Goal: Transaction & Acquisition: Obtain resource

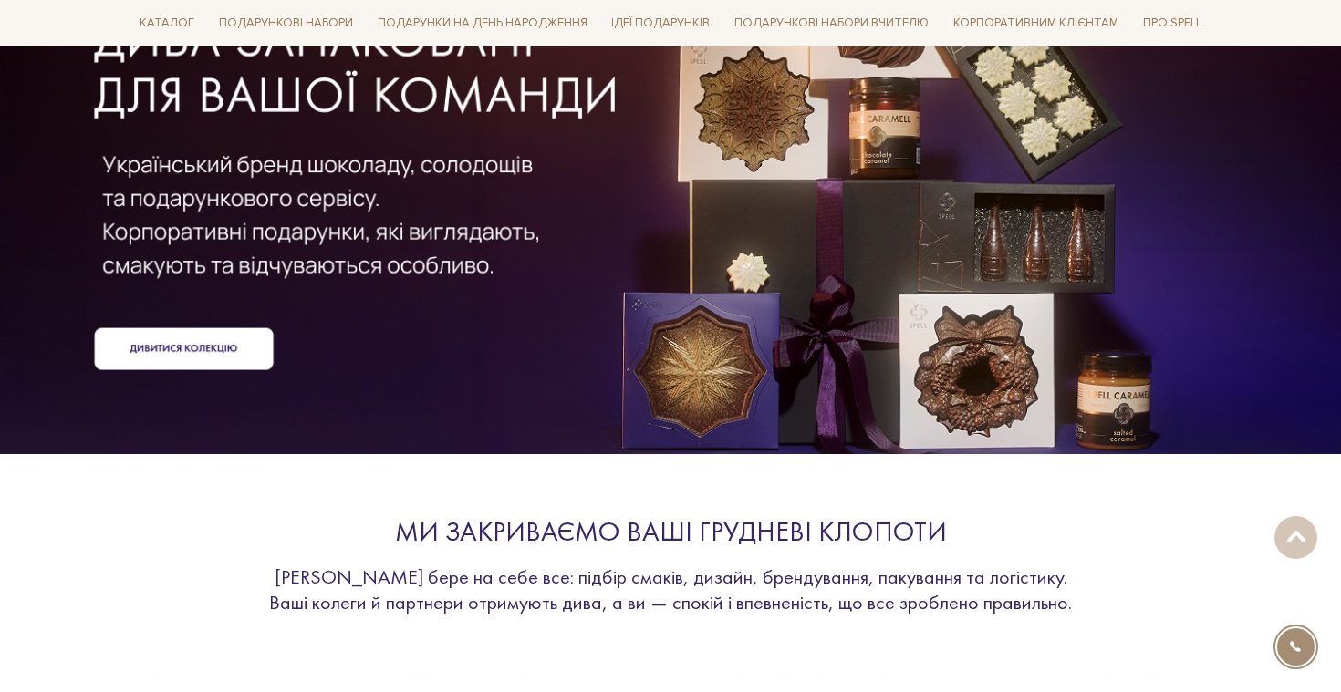
scroll to position [856, 0]
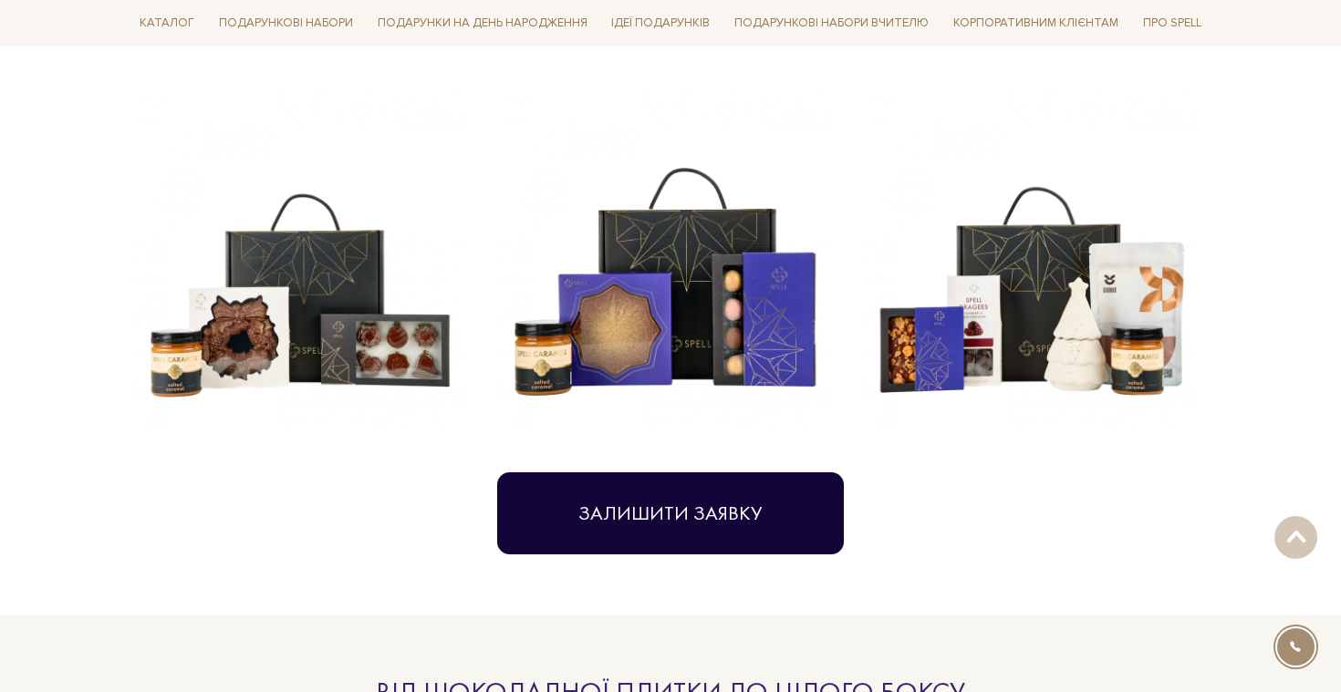
click at [655, 507] on button "Залишити заявку" at bounding box center [670, 513] width 347 height 82
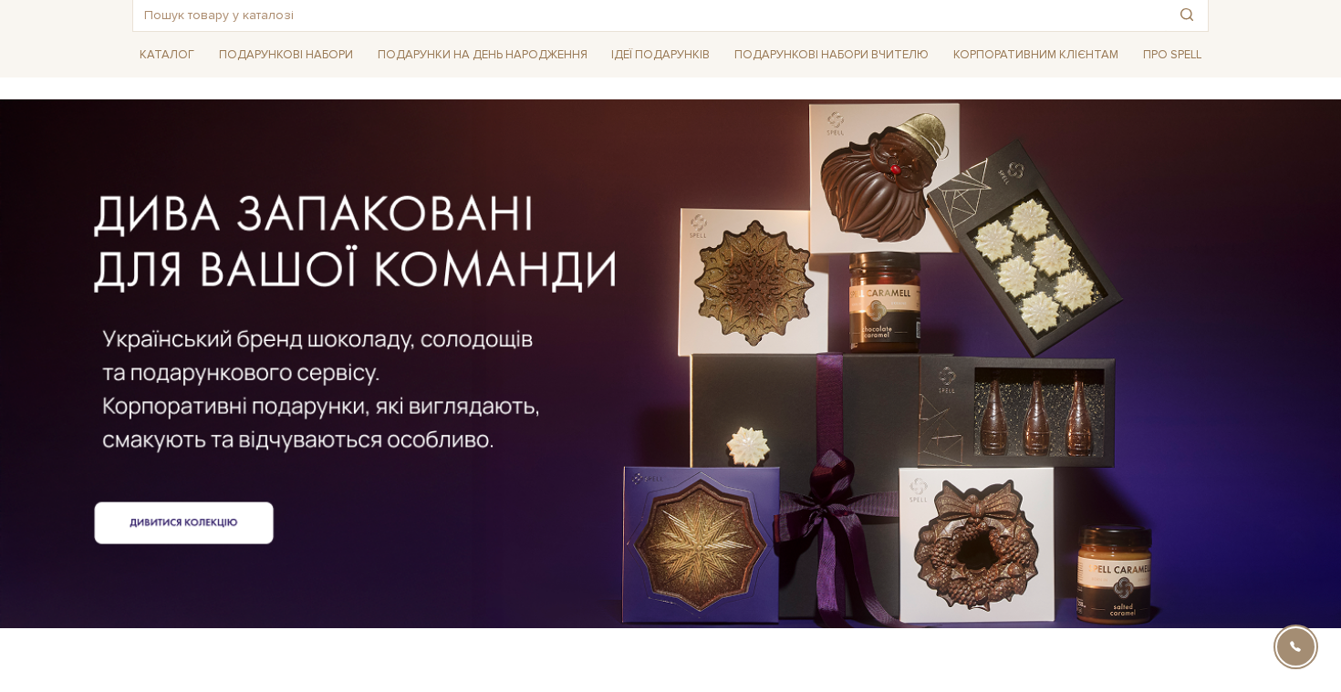
scroll to position [124, 0]
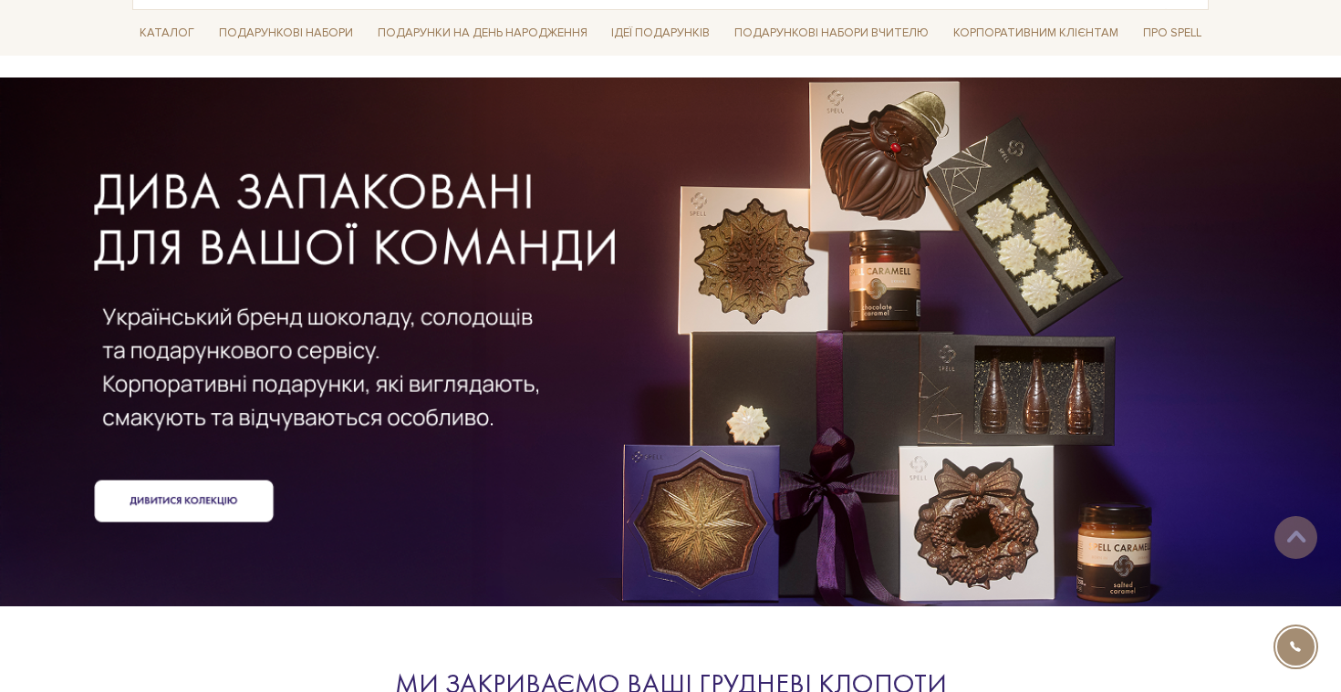
click at [149, 504] on div at bounding box center [670, 342] width 1098 height 409
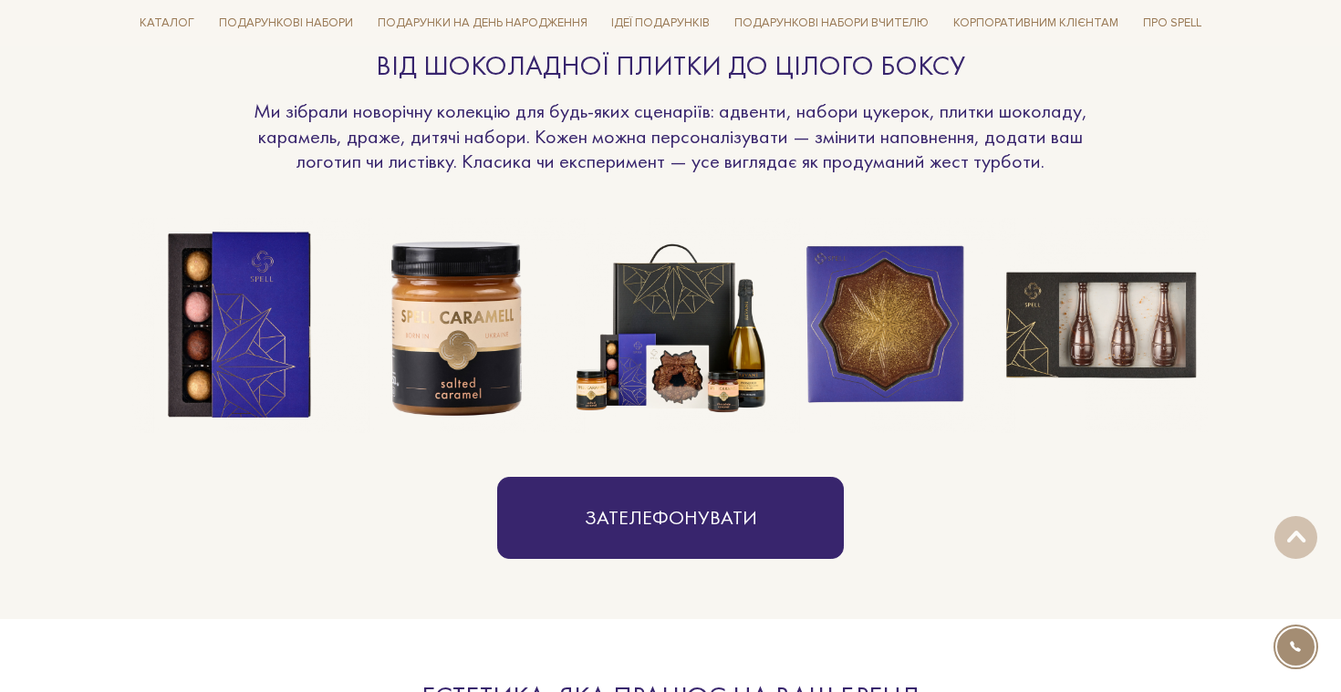
scroll to position [1087, 0]
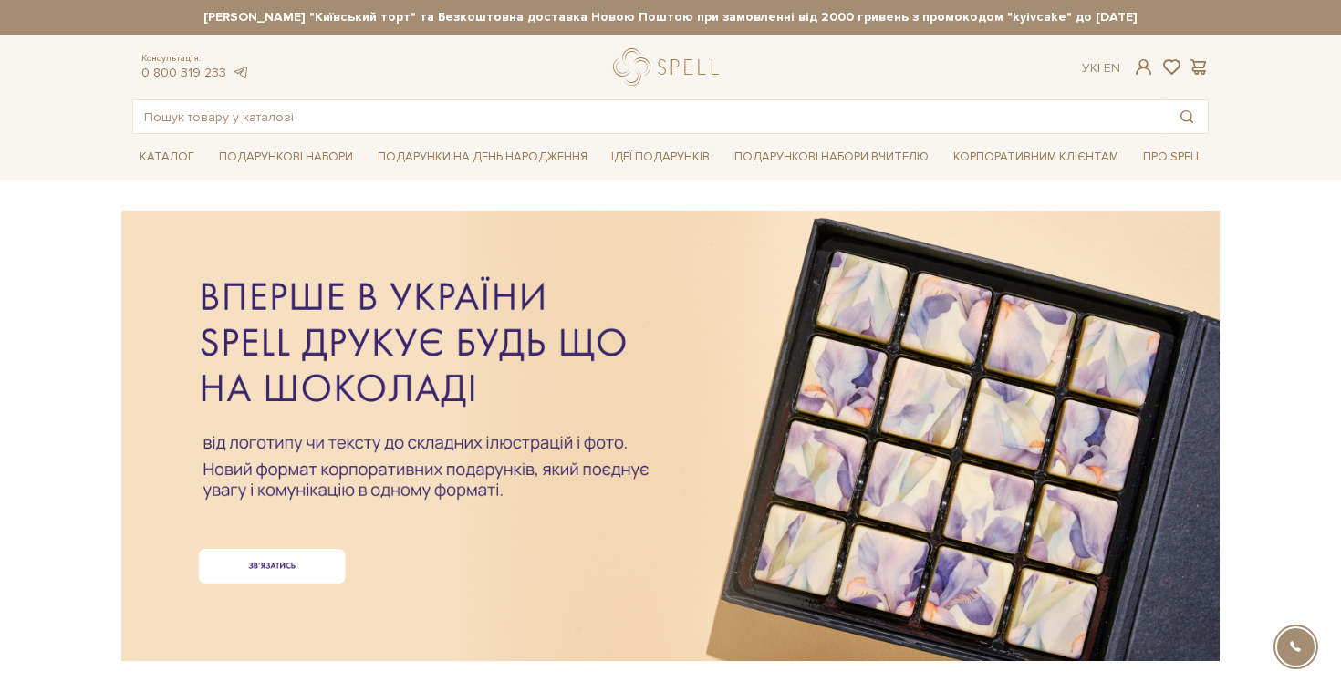
click at [243, 567] on div at bounding box center [670, 406] width 1076 height 409
click at [284, 568] on div at bounding box center [670, 406] width 1076 height 409
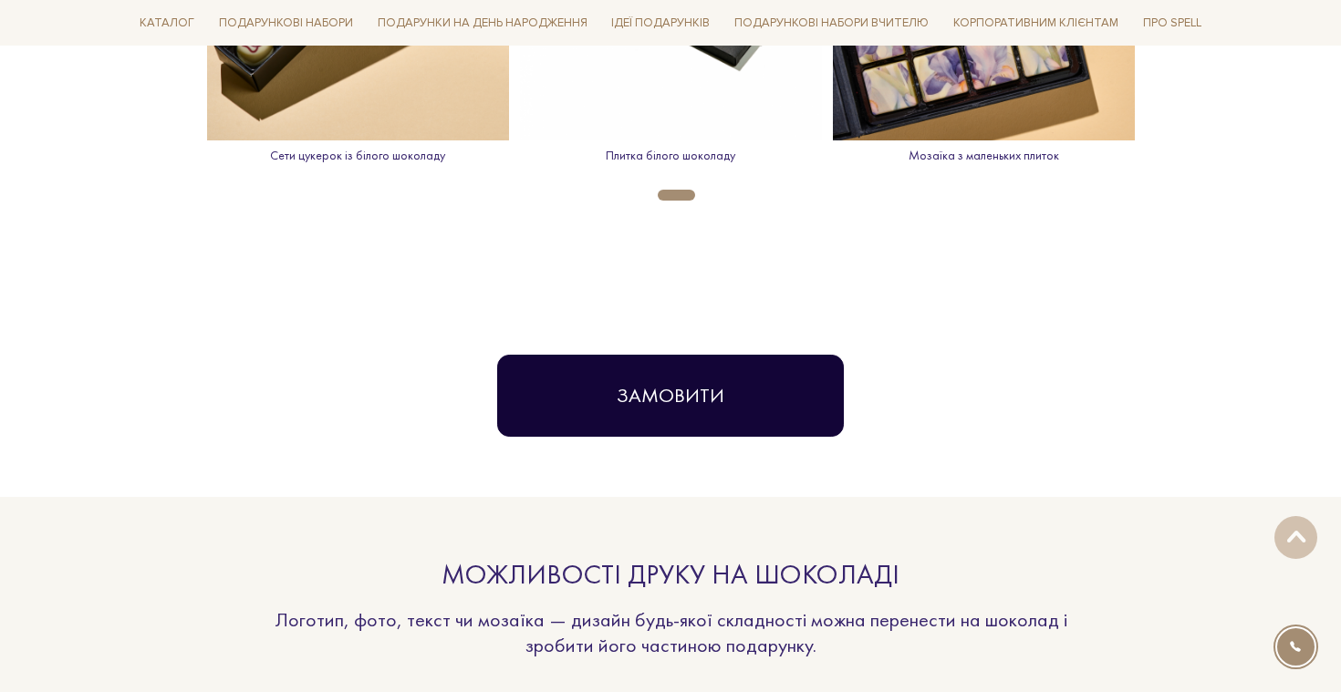
click at [708, 371] on button "Замовити" at bounding box center [670, 396] width 347 height 82
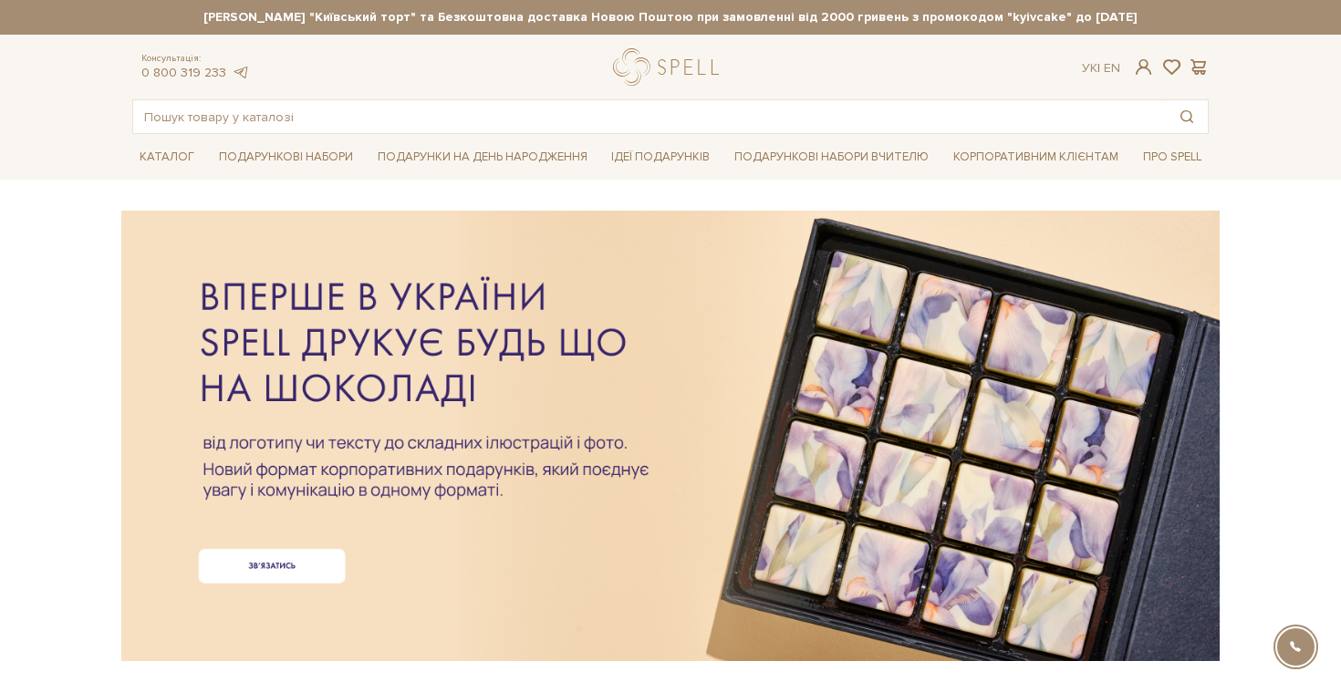
click at [604, 438] on div at bounding box center [670, 406] width 1076 height 409
click at [797, 442] on div at bounding box center [670, 406] width 1076 height 409
click at [308, 509] on div at bounding box center [670, 406] width 1076 height 409
click at [298, 556] on div at bounding box center [670, 406] width 1076 height 409
click at [329, 583] on div at bounding box center [670, 406] width 1076 height 409
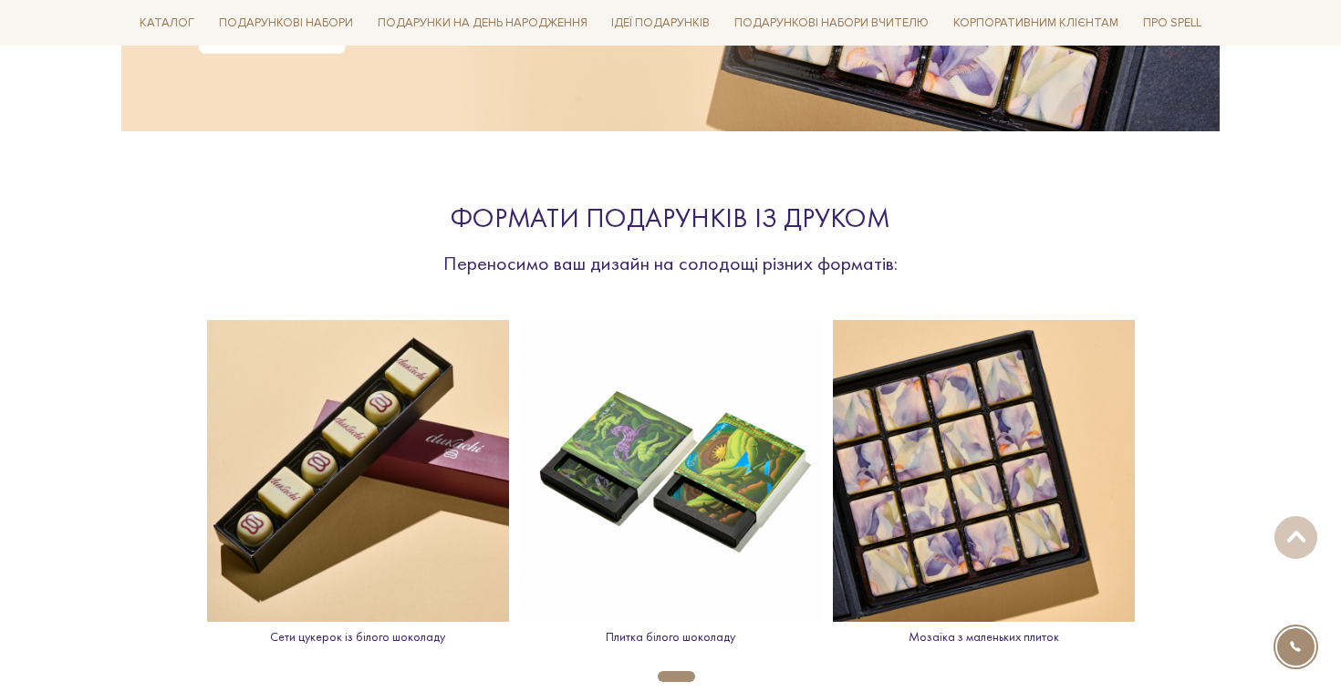
scroll to position [674, 0]
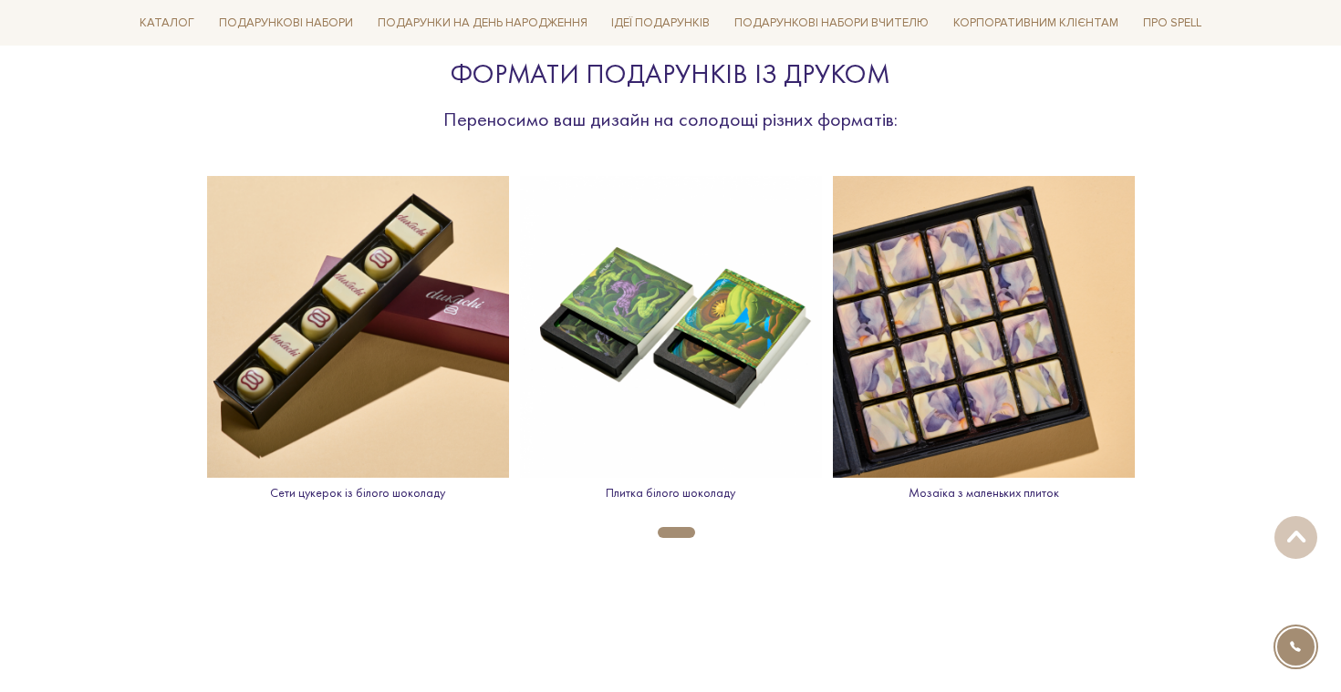
drag, startPoint x: 676, startPoint y: 534, endPoint x: 832, endPoint y: 533, distance: 155.9
click at [832, 533] on ul "1" at bounding box center [670, 528] width 1341 height 20
click at [731, 533] on ul "1" at bounding box center [670, 528] width 1341 height 20
click at [689, 533] on button "1" at bounding box center [676, 532] width 37 height 11
click at [708, 532] on ul "1" at bounding box center [670, 528] width 1341 height 20
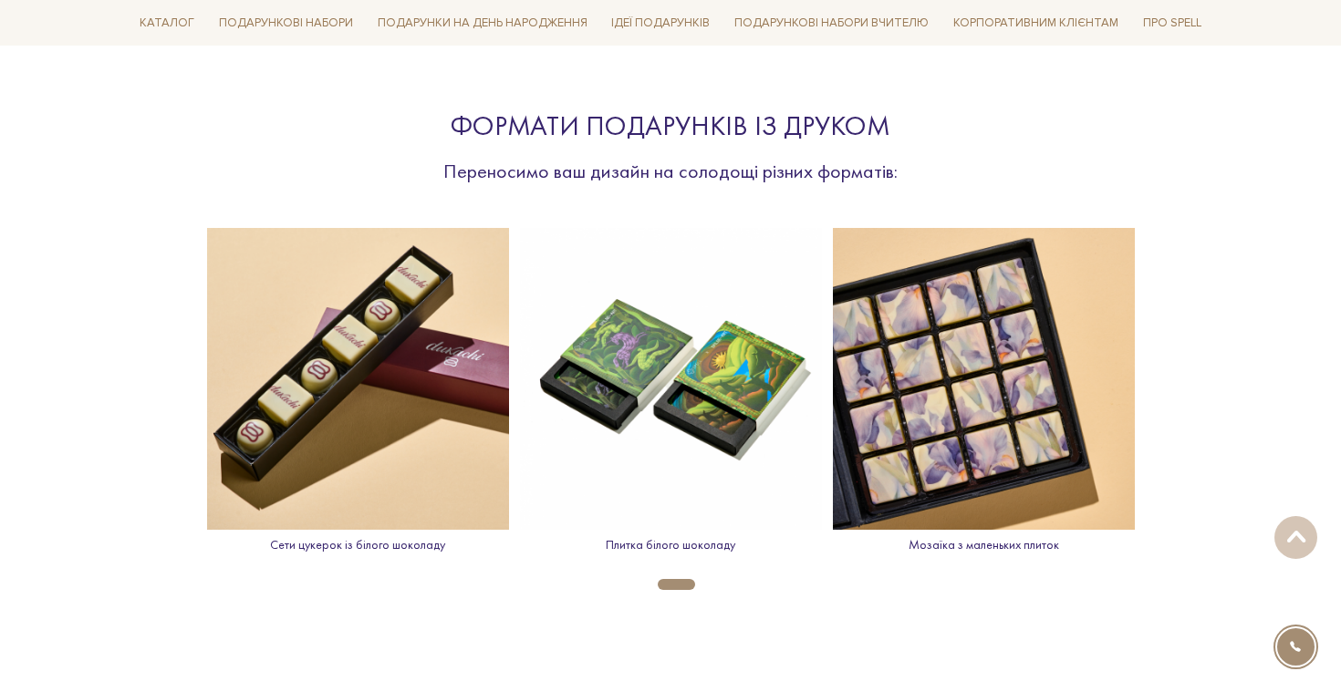
scroll to position [0, 0]
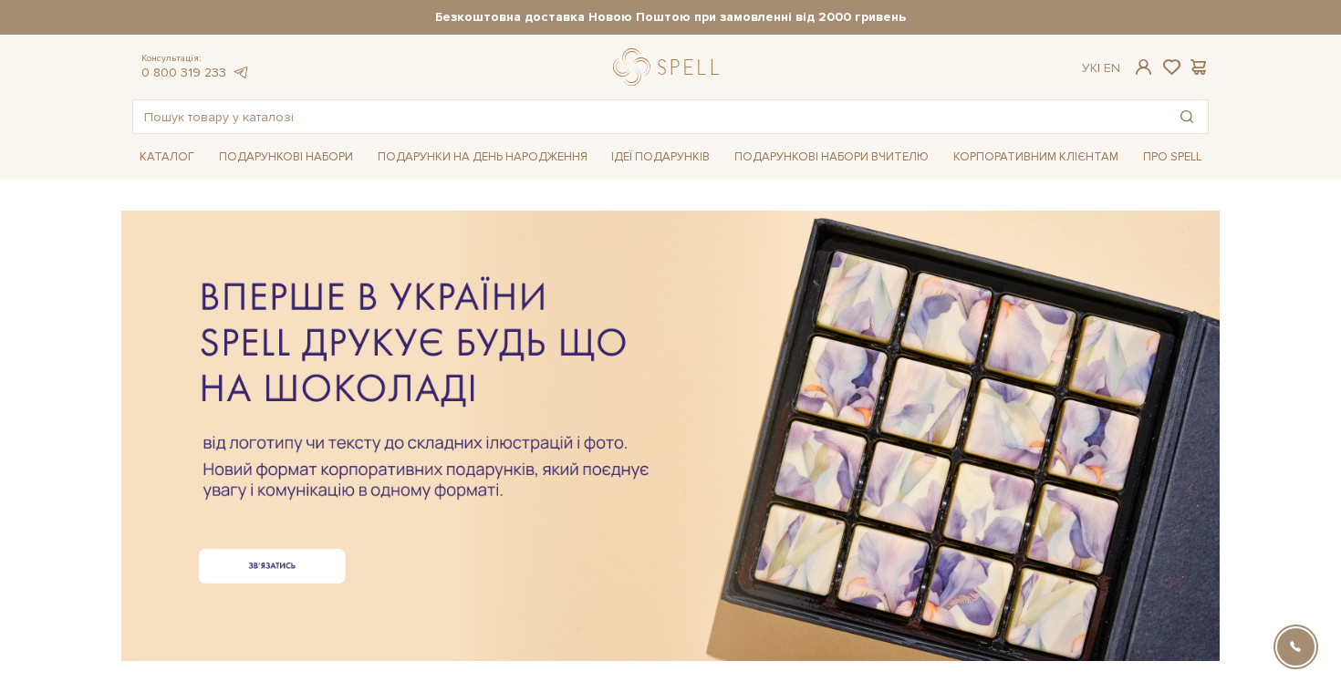
click at [625, 447] on div at bounding box center [670, 406] width 1076 height 409
click at [865, 478] on div at bounding box center [670, 406] width 1076 height 409
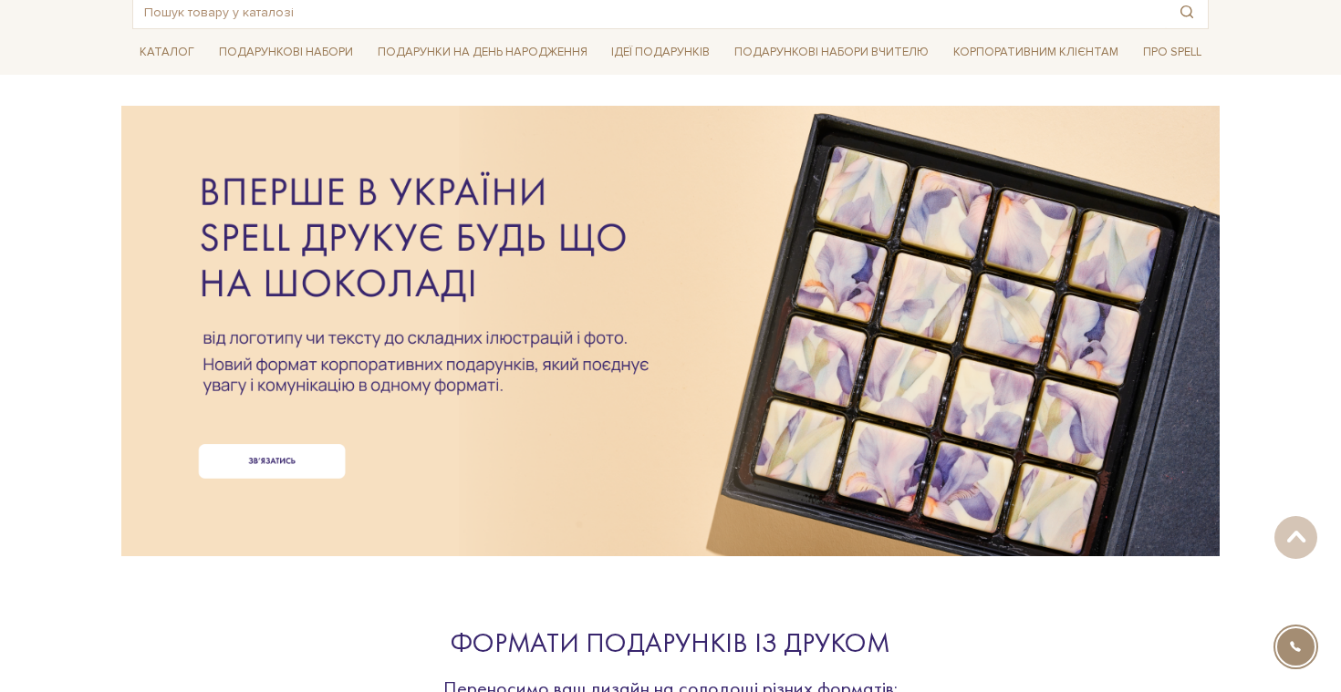
click at [290, 463] on div at bounding box center [670, 301] width 1076 height 409
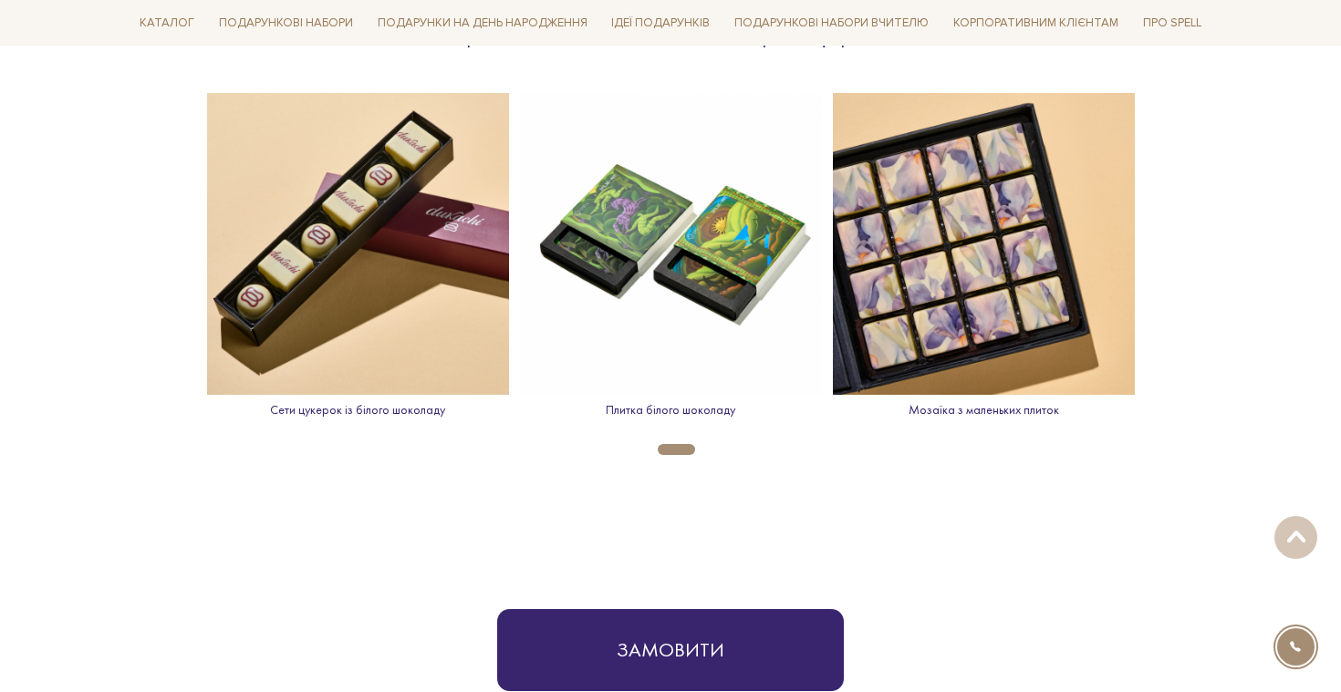
scroll to position [686, 0]
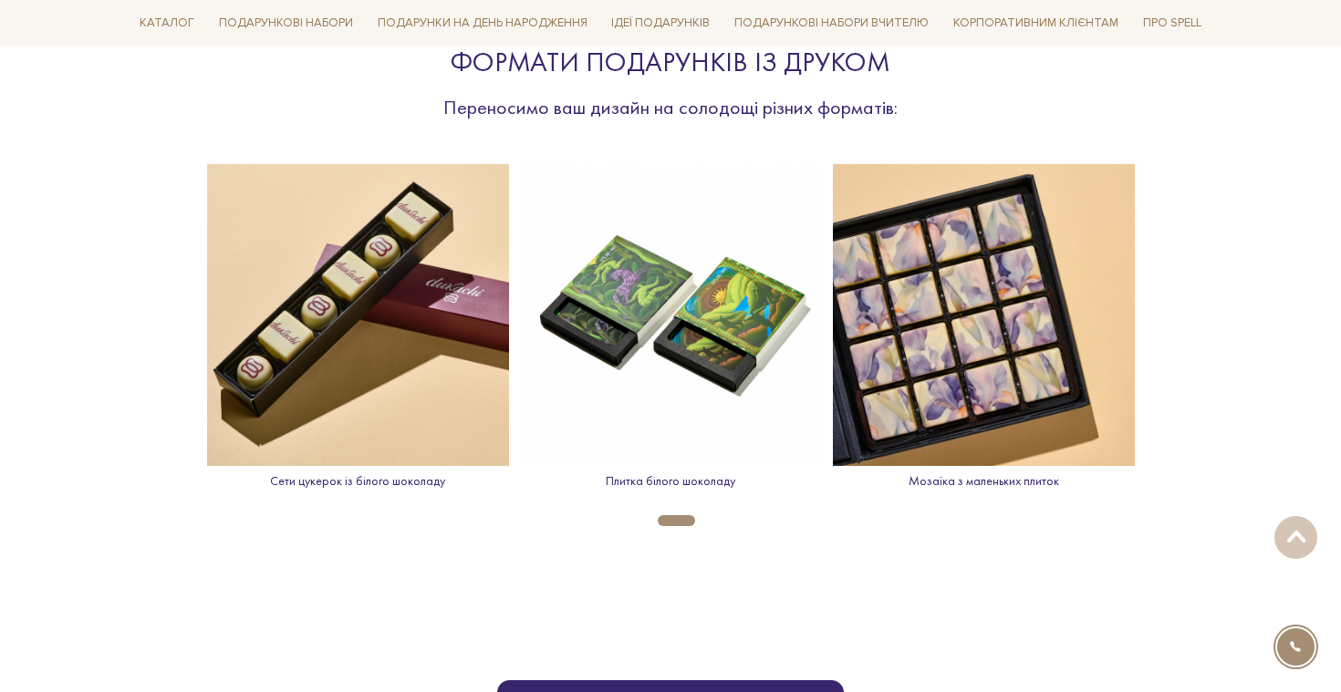
click at [1162, 106] on div "Формати подарунків із друком Переносимо ваш дизайн на солодощі різних форматів:" at bounding box center [670, 83] width 1098 height 76
